Goal: Find specific page/section: Find specific page/section

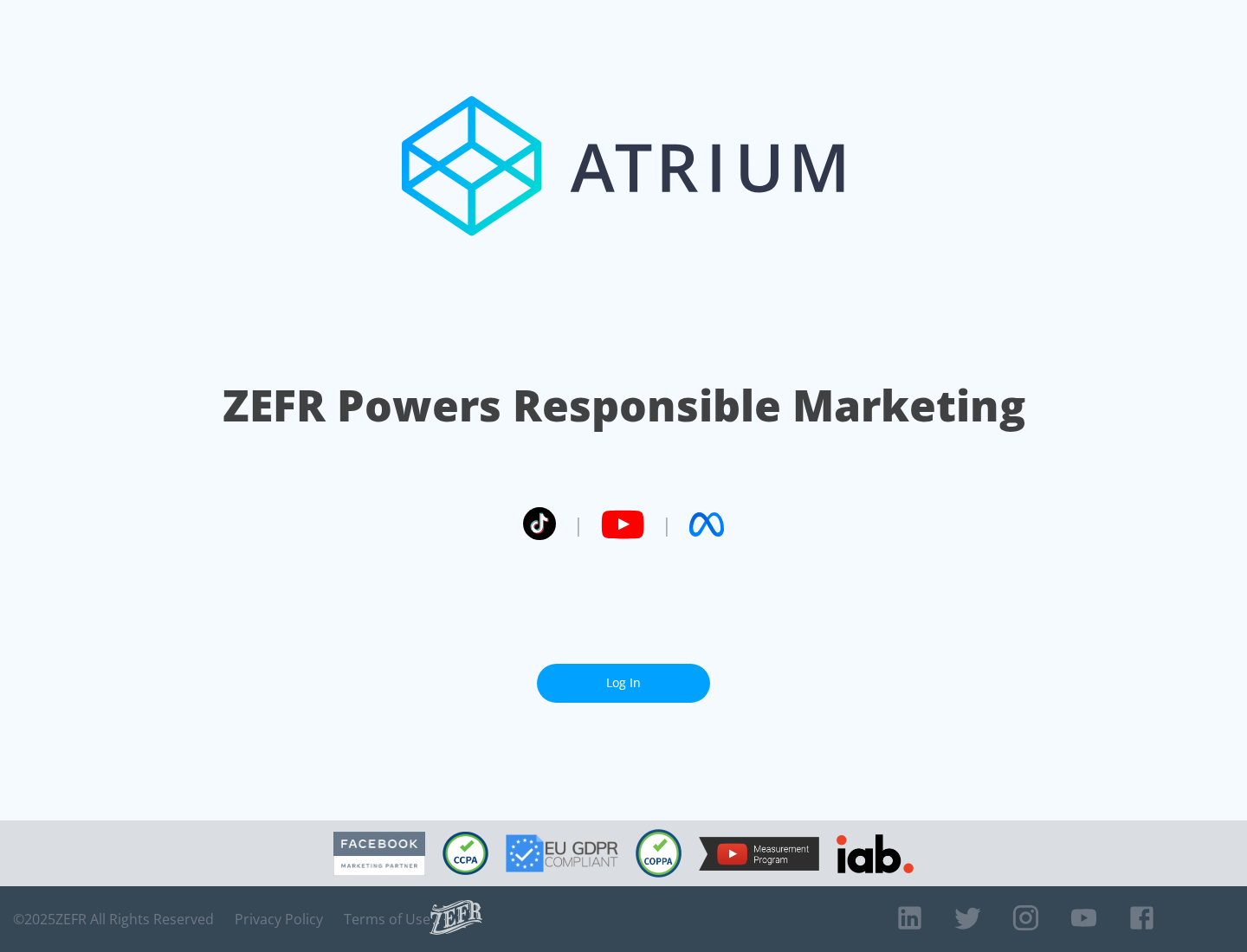
click at [624, 683] on link "Log In" at bounding box center [624, 683] width 173 height 39
